Goal: Find specific page/section: Find specific page/section

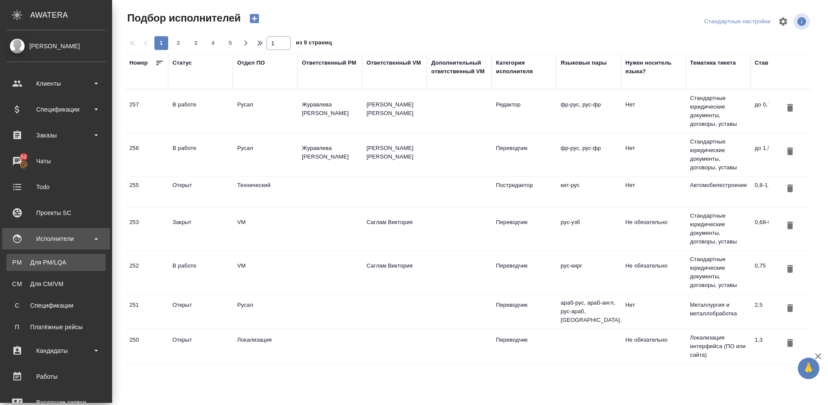
click at [59, 263] on div "Для PM/LQA" at bounding box center [56, 262] width 91 height 9
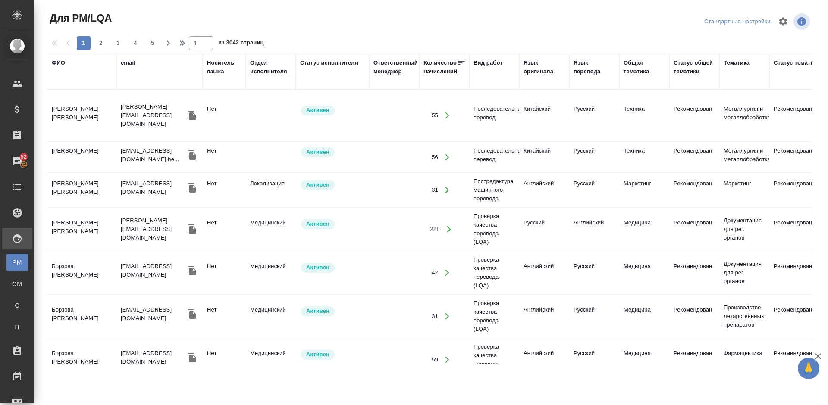
click at [63, 61] on div "ФИО" at bounding box center [58, 63] width 13 height 9
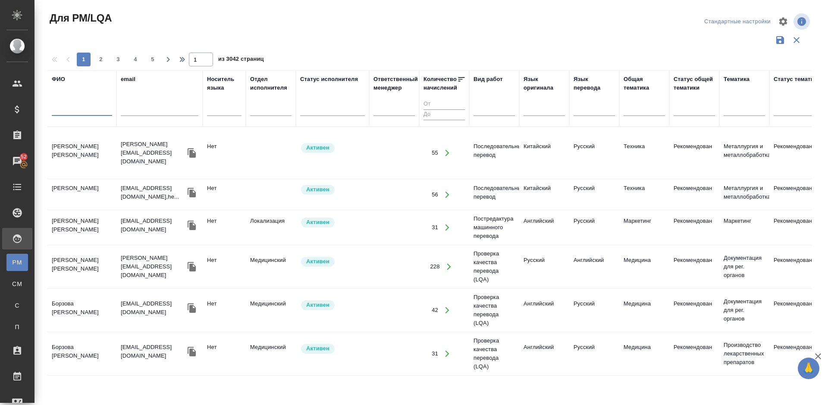
click at [93, 113] on input "text" at bounding box center [82, 110] width 60 height 11
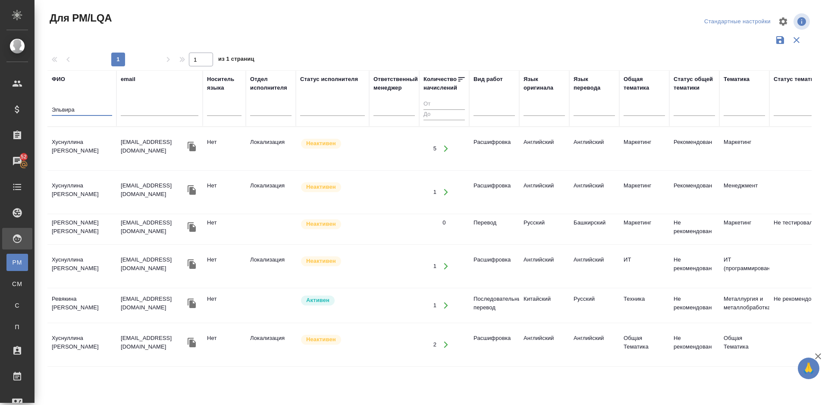
scroll to position [174, 0]
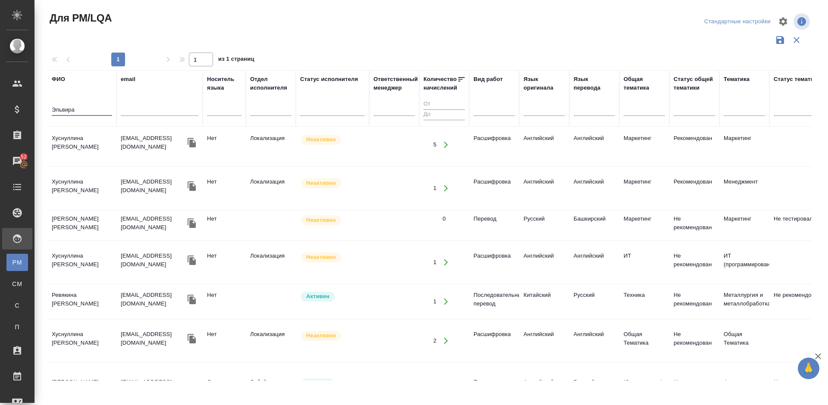
type input "Эльвира"
click at [99, 298] on td "Ревякина [PERSON_NAME]" at bounding box center [81, 302] width 69 height 30
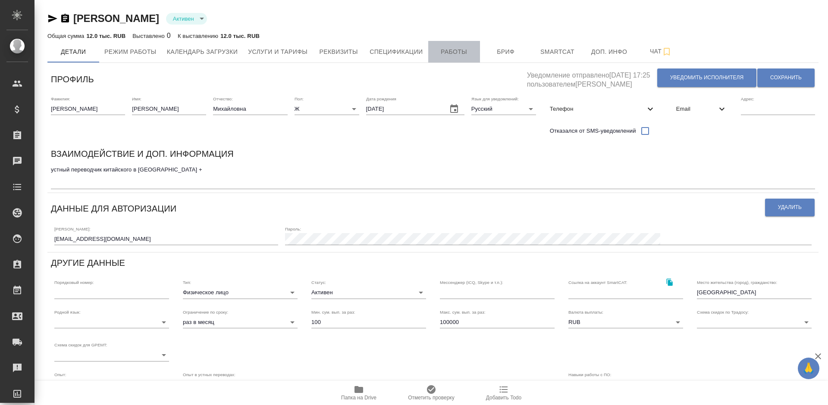
click at [456, 55] on span "Работы" at bounding box center [453, 52] width 41 height 11
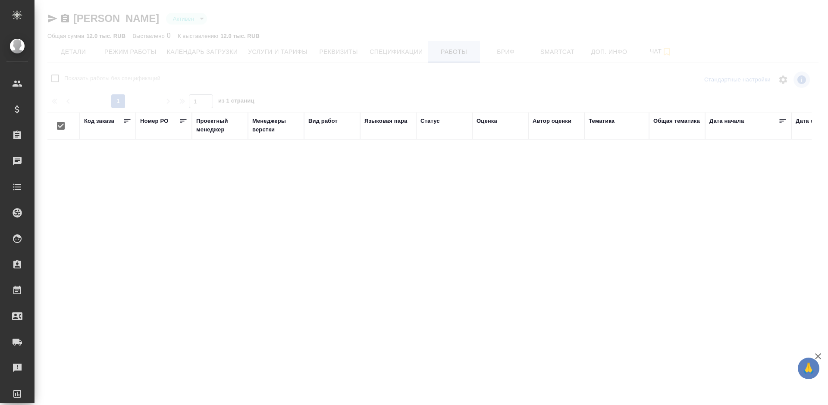
checkbox input "false"
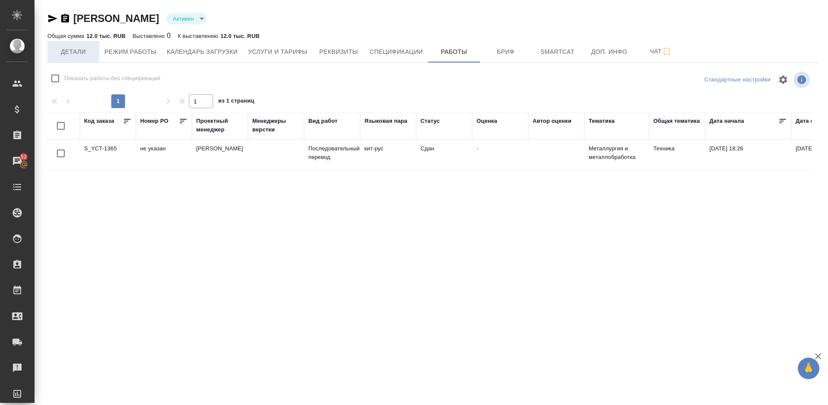
click at [78, 53] on span "Детали" at bounding box center [73, 52] width 41 height 11
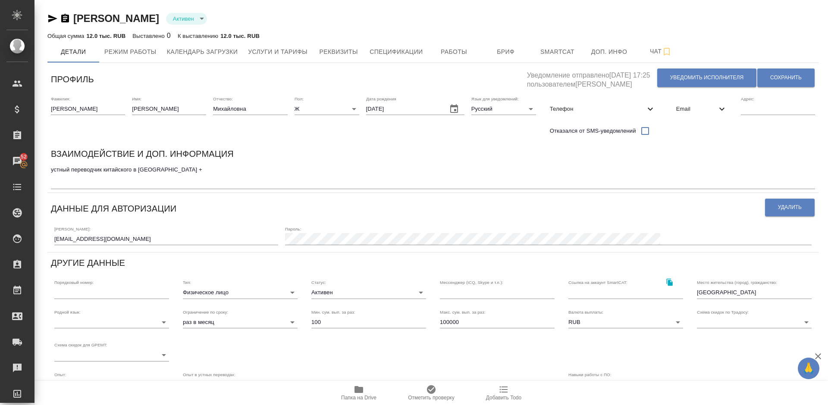
click at [52, 19] on icon "button" at bounding box center [52, 18] width 10 height 10
click at [358, 391] on icon "button" at bounding box center [359, 389] width 9 height 7
